Goal: Navigation & Orientation: Find specific page/section

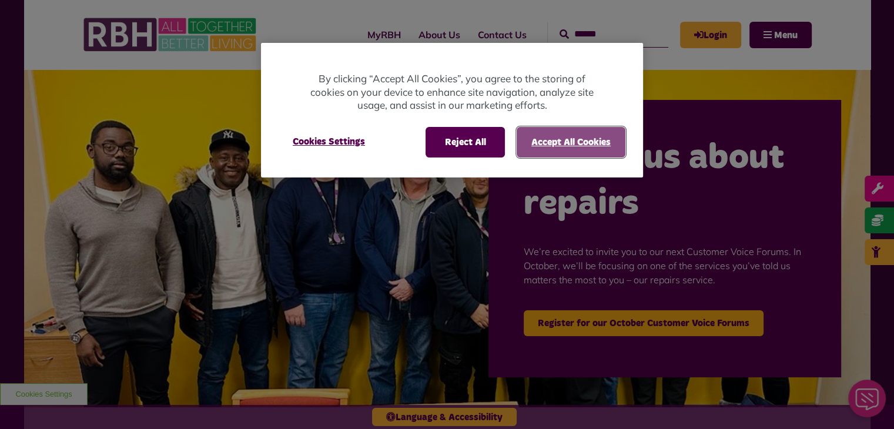
click at [567, 130] on button "Accept All Cookies" at bounding box center [571, 142] width 109 height 31
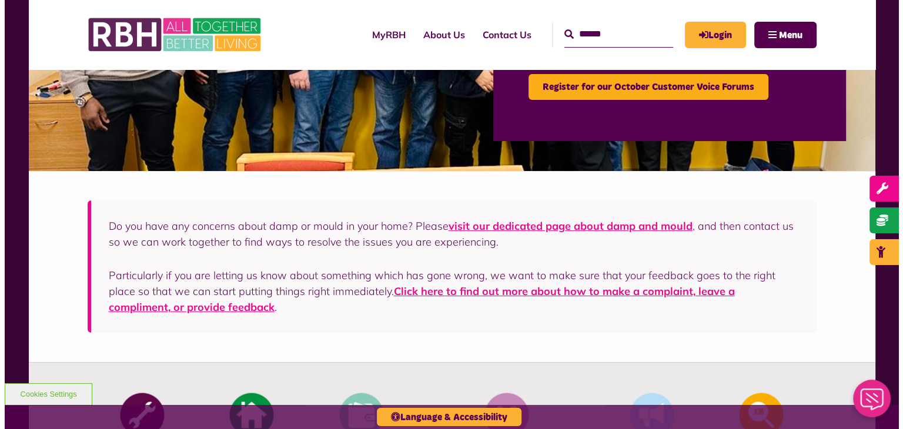
scroll to position [58, 0]
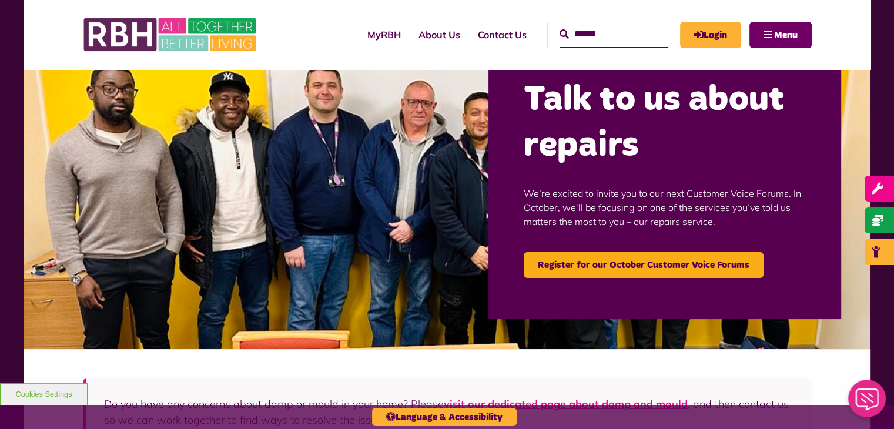
click at [812, 24] on button "Menu" at bounding box center [780, 35] width 62 height 26
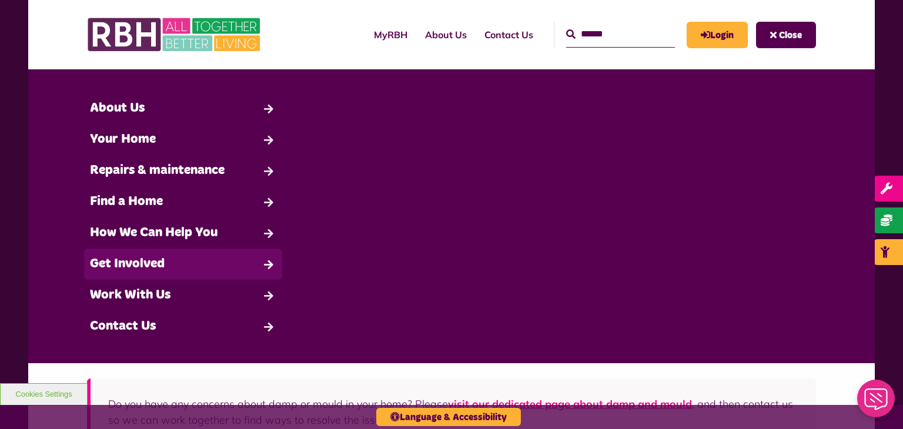
click at [84, 272] on link "Get Involved" at bounding box center [183, 264] width 198 height 31
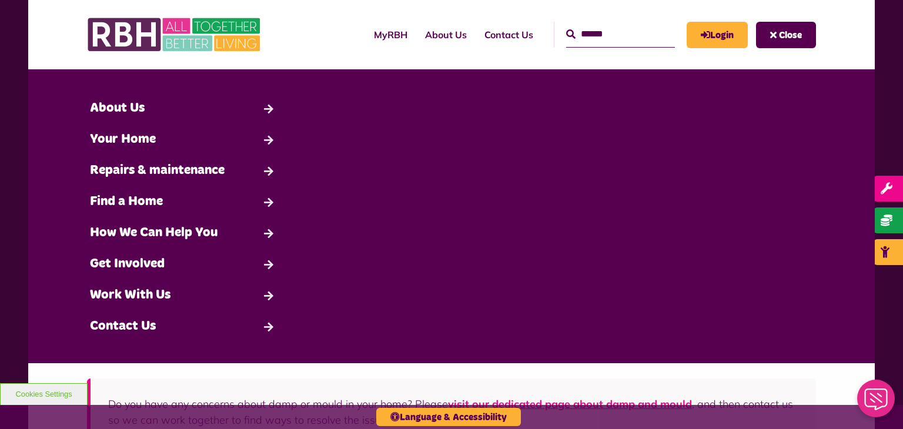
click at [0, 0] on button "Back" at bounding box center [0, 0] width 0 height 0
click at [85, 302] on link "Work With Us" at bounding box center [183, 295] width 198 height 31
click at [353, 120] on link "Current Vacancies" at bounding box center [451, 107] width 197 height 28
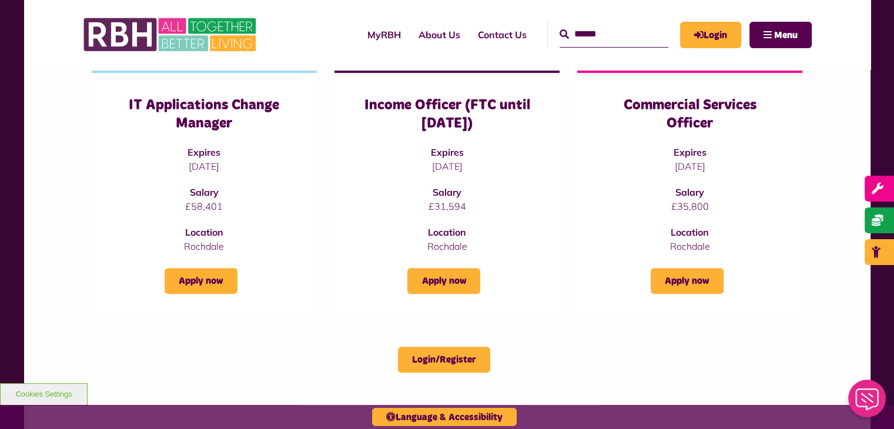
scroll to position [544, 0]
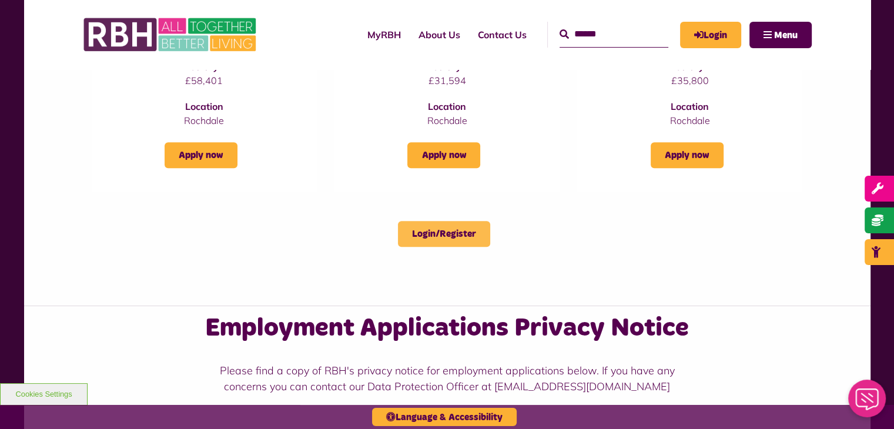
click at [470, 247] on link "Login/Register" at bounding box center [444, 234] width 92 height 26
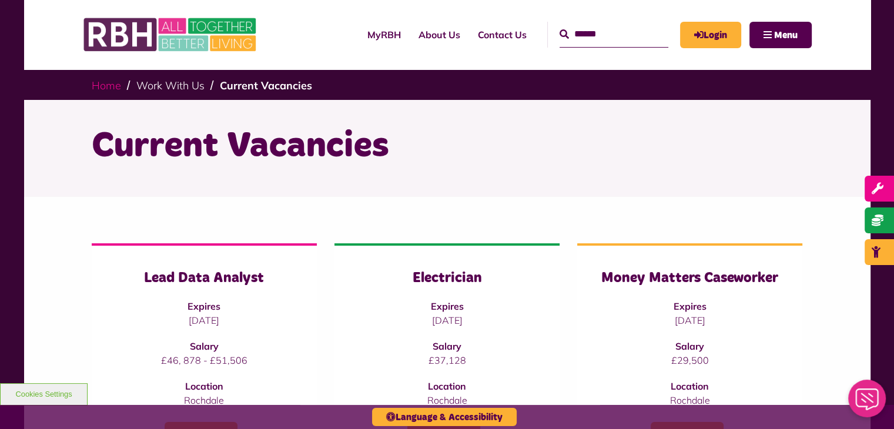
click at [118, 79] on link "Home" at bounding box center [106, 86] width 29 height 14
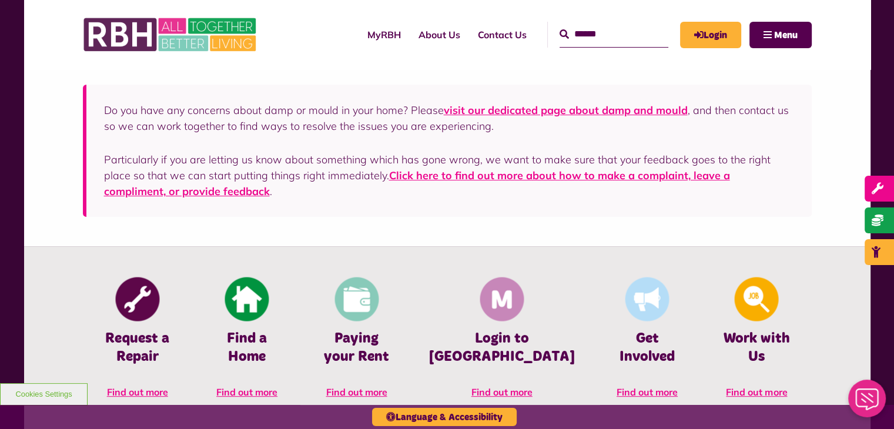
scroll to position [646, 0]
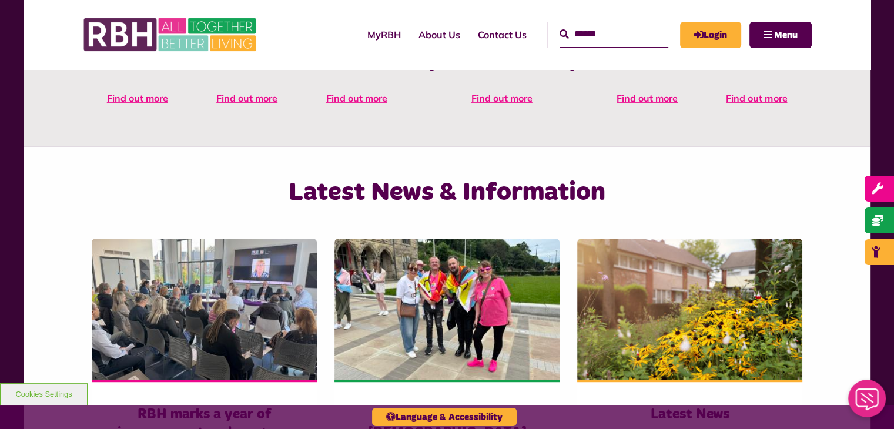
drag, startPoint x: 605, startPoint y: 178, endPoint x: 21, endPoint y: 220, distance: 585.2
click at [21, 220] on div "Talk to us about repairs We’re excited to invite you to our next Customer Voice…" at bounding box center [447, 161] width 894 height 1477
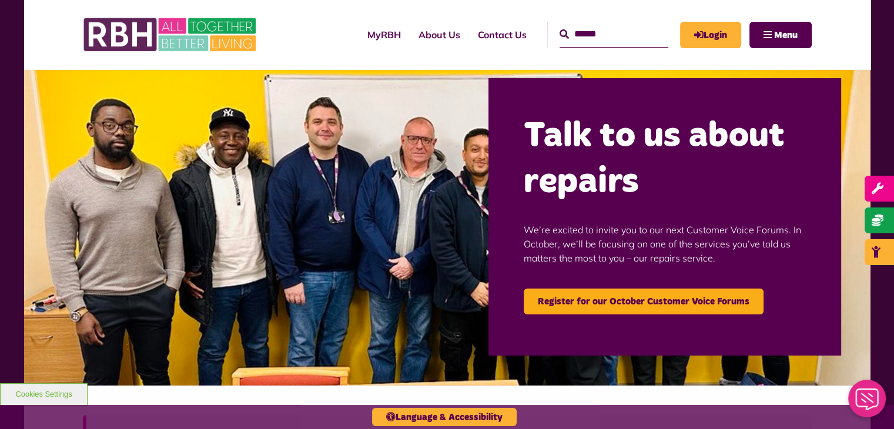
scroll to position [0, 0]
